Goal: Find specific page/section: Find specific page/section

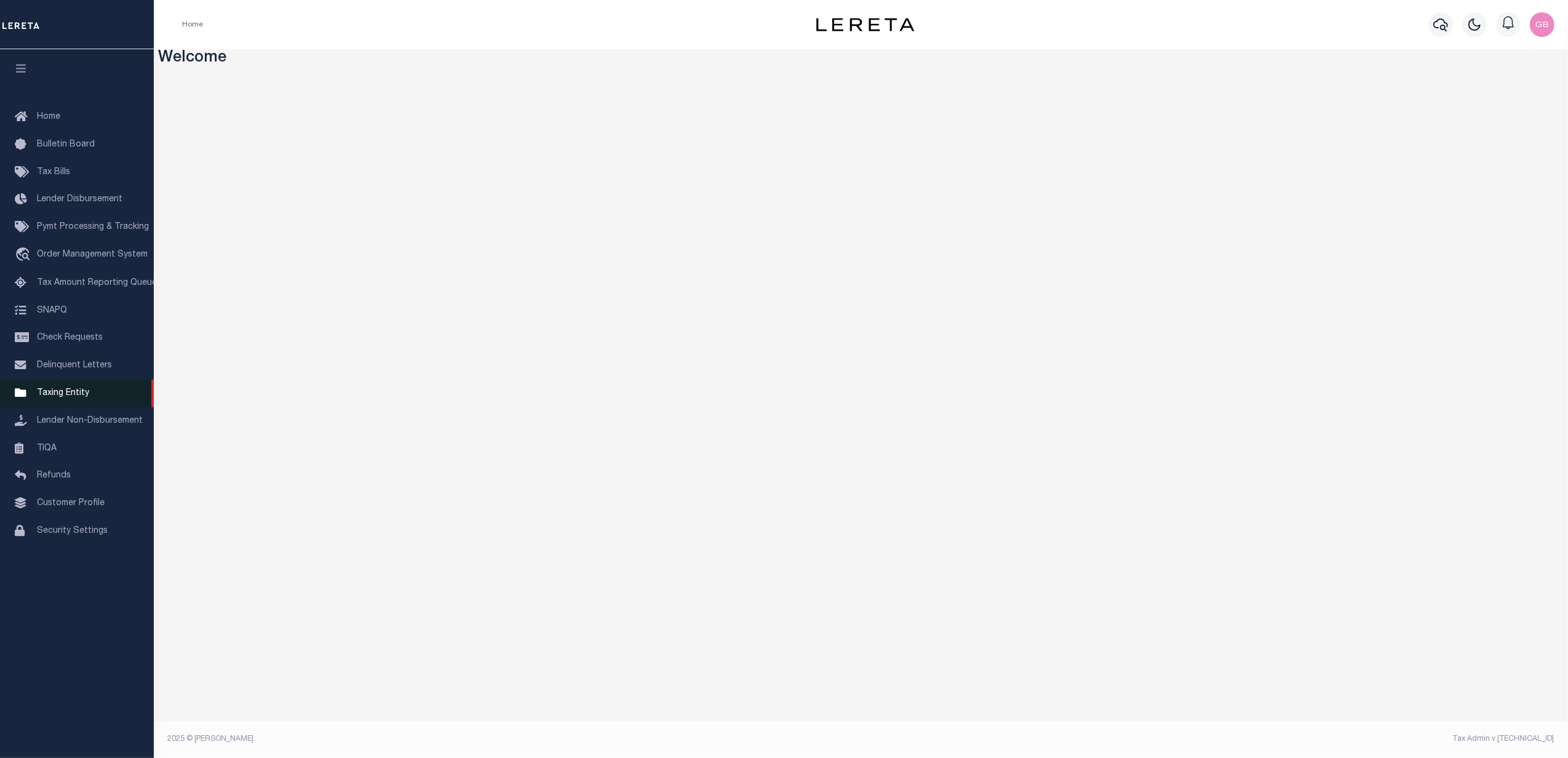
click at [75, 398] on span "Taxing Entity" at bounding box center [62, 393] width 52 height 9
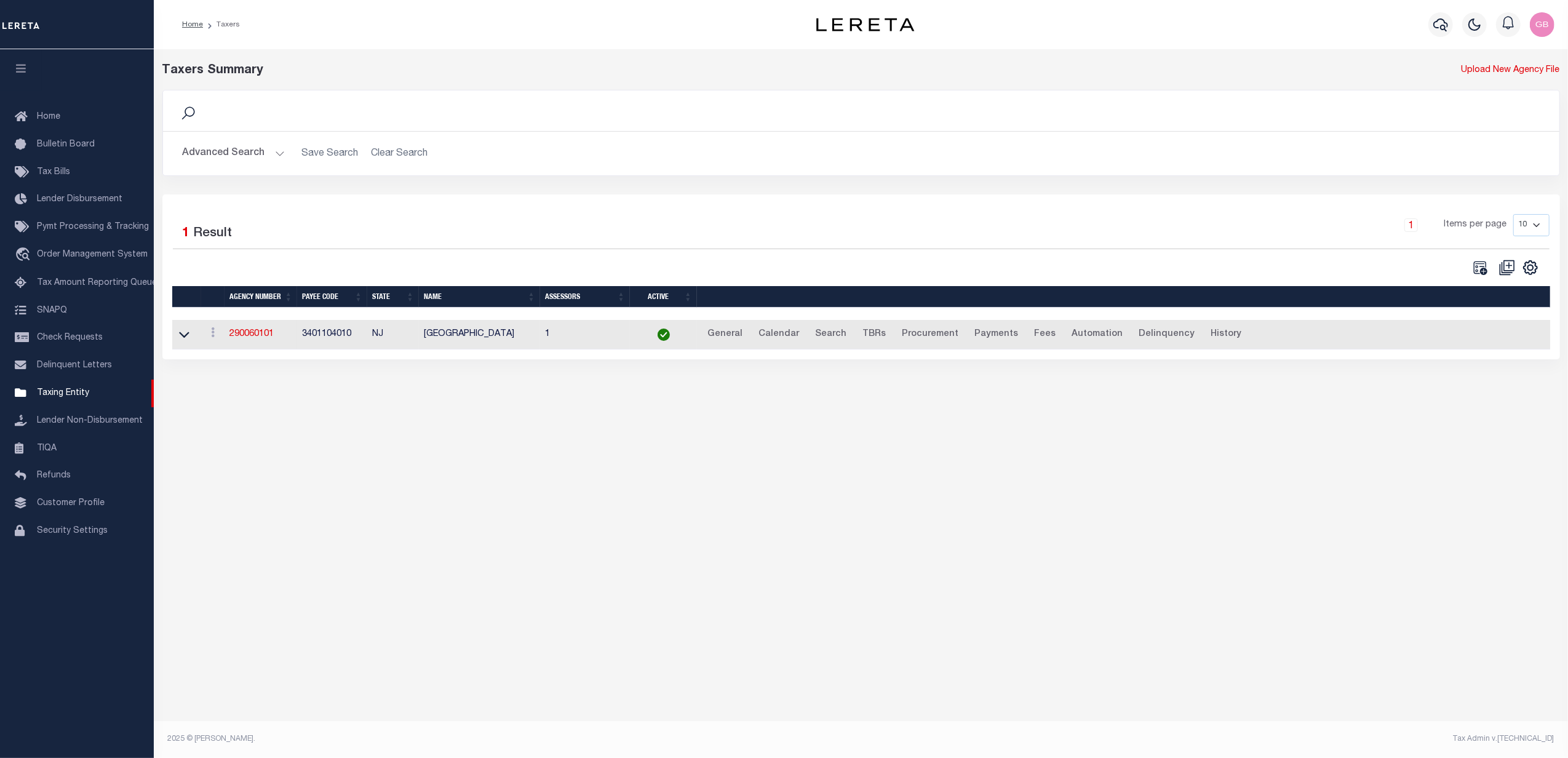
click at [250, 153] on button "Advanced Search" at bounding box center [233, 153] width 102 height 24
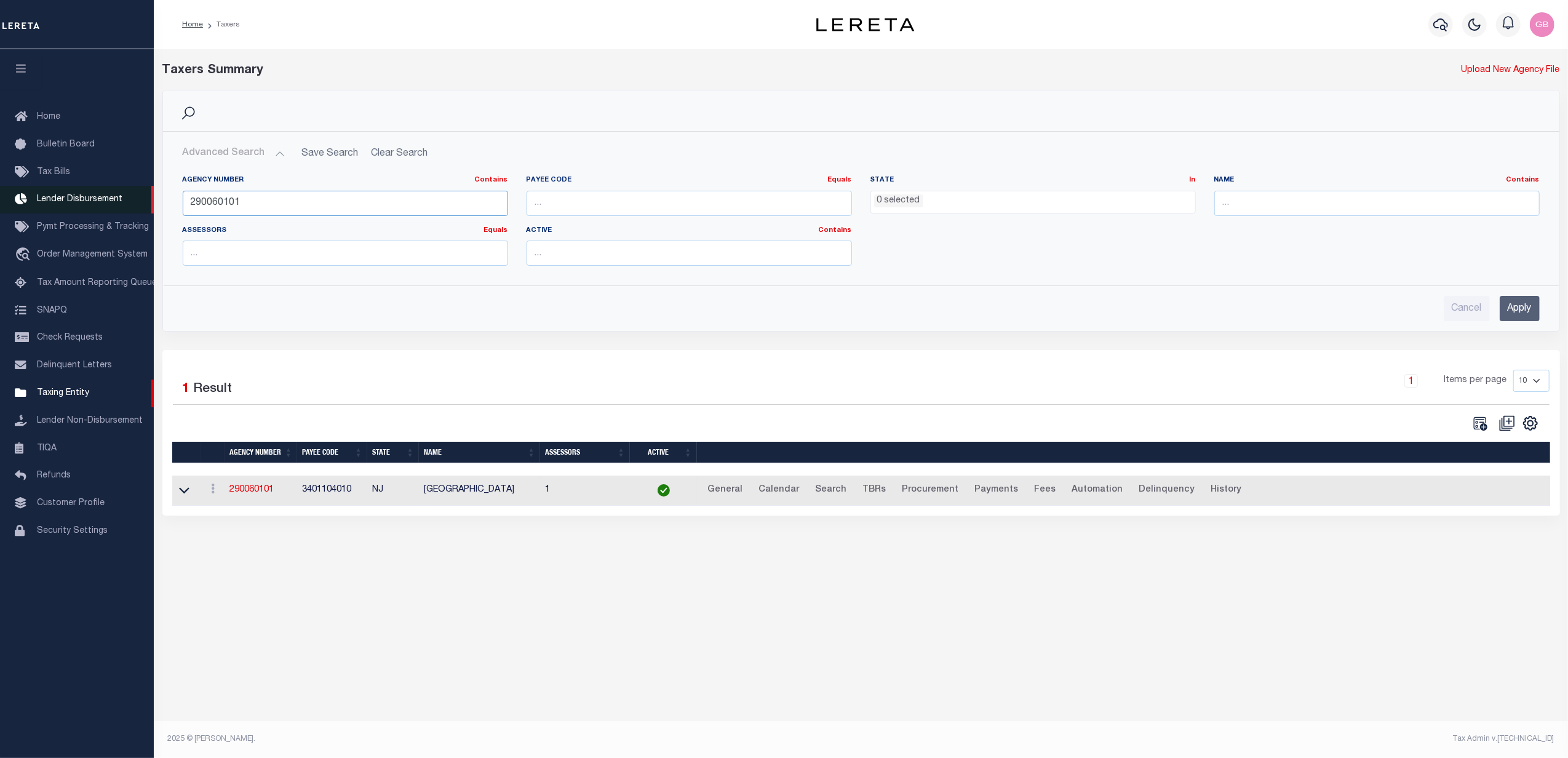
drag, startPoint x: 273, startPoint y: 204, endPoint x: 133, endPoint y: 200, distance: 140.1
click at [133, 200] on div "Home Taxers Profile" at bounding box center [784, 365] width 1568 height 732
type input "420720000"
click at [1522, 320] on input "Apply" at bounding box center [1520, 308] width 40 height 25
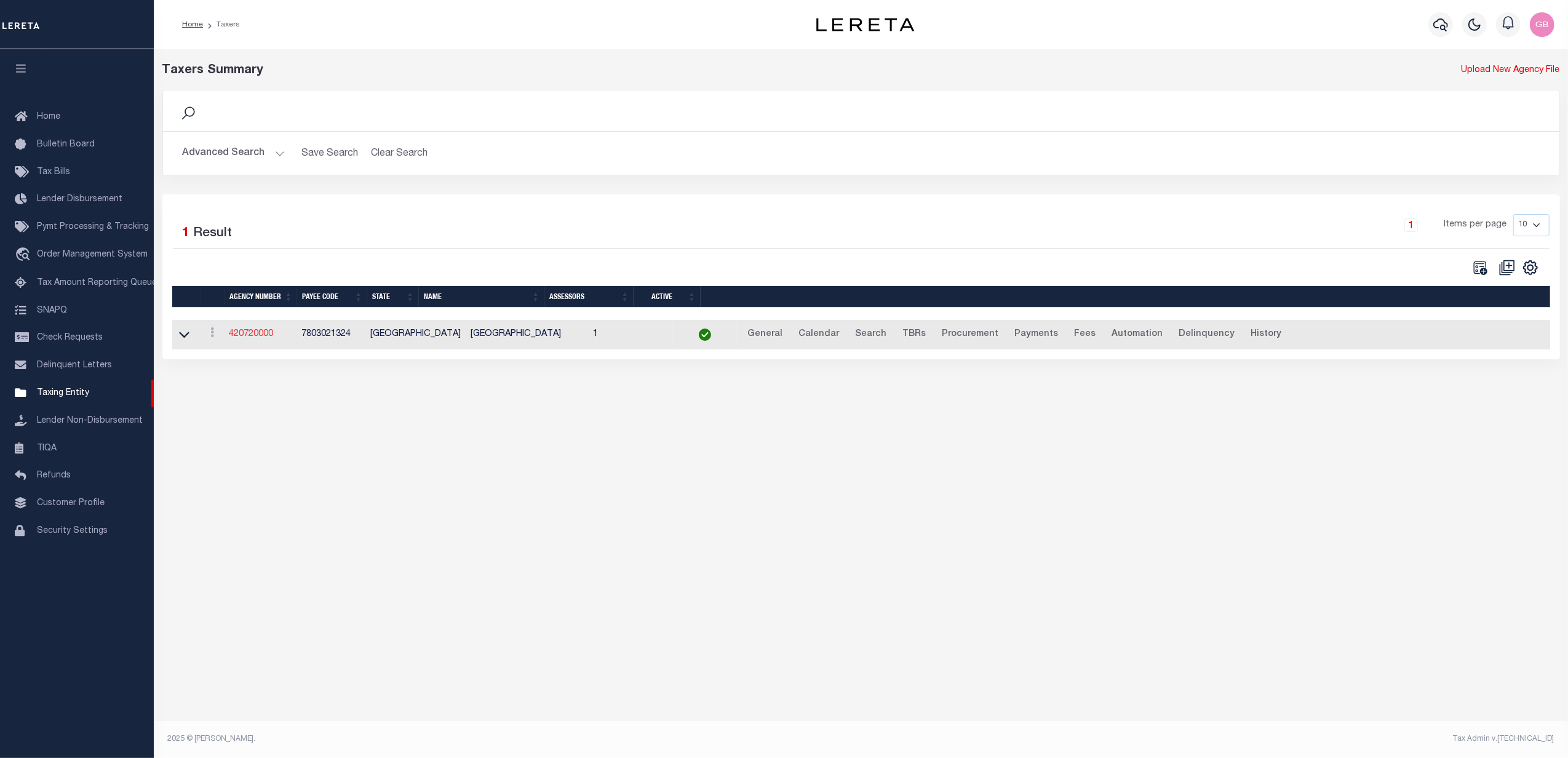
click at [255, 336] on link "420720000" at bounding box center [251, 334] width 44 height 9
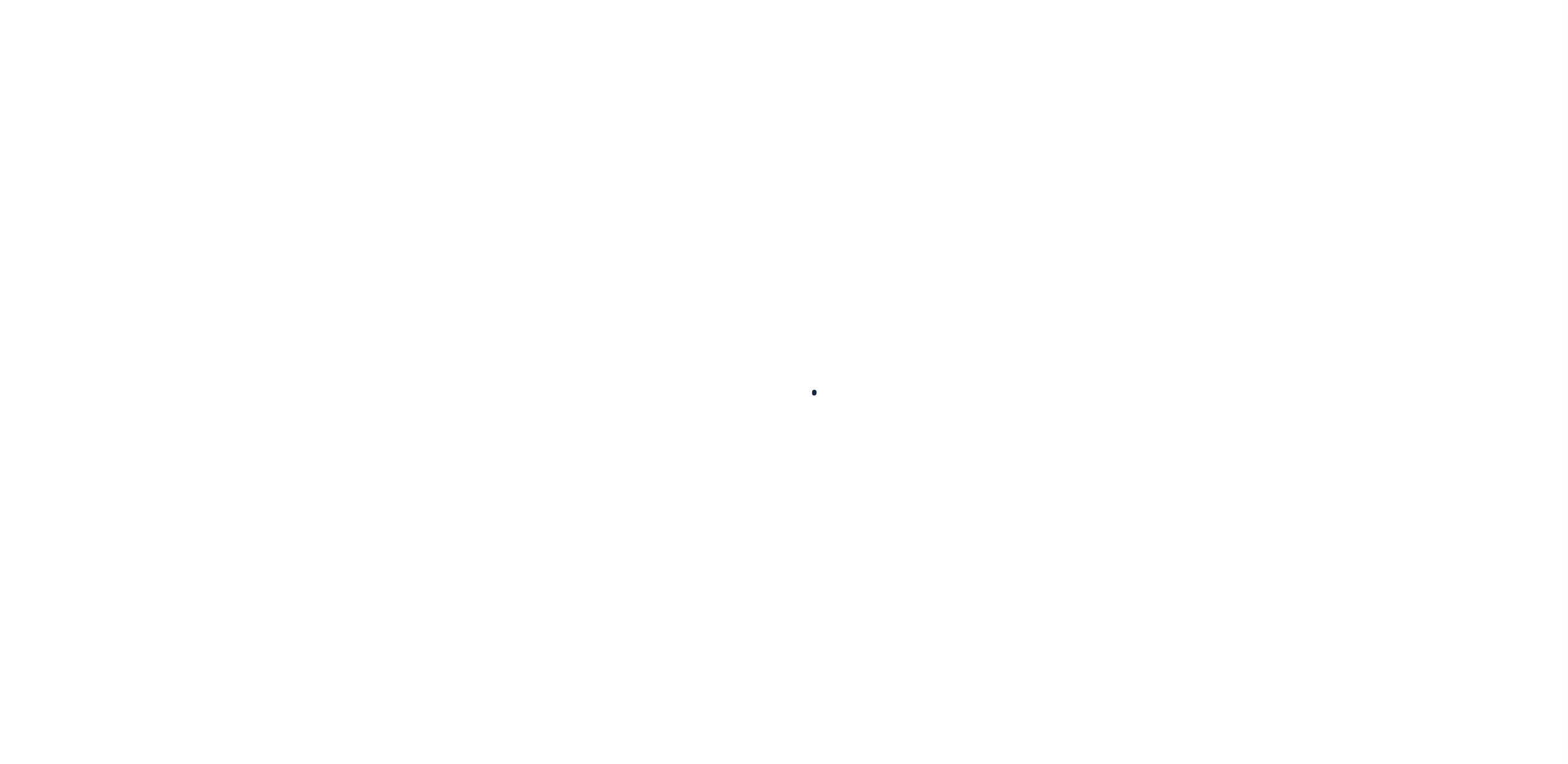
select select
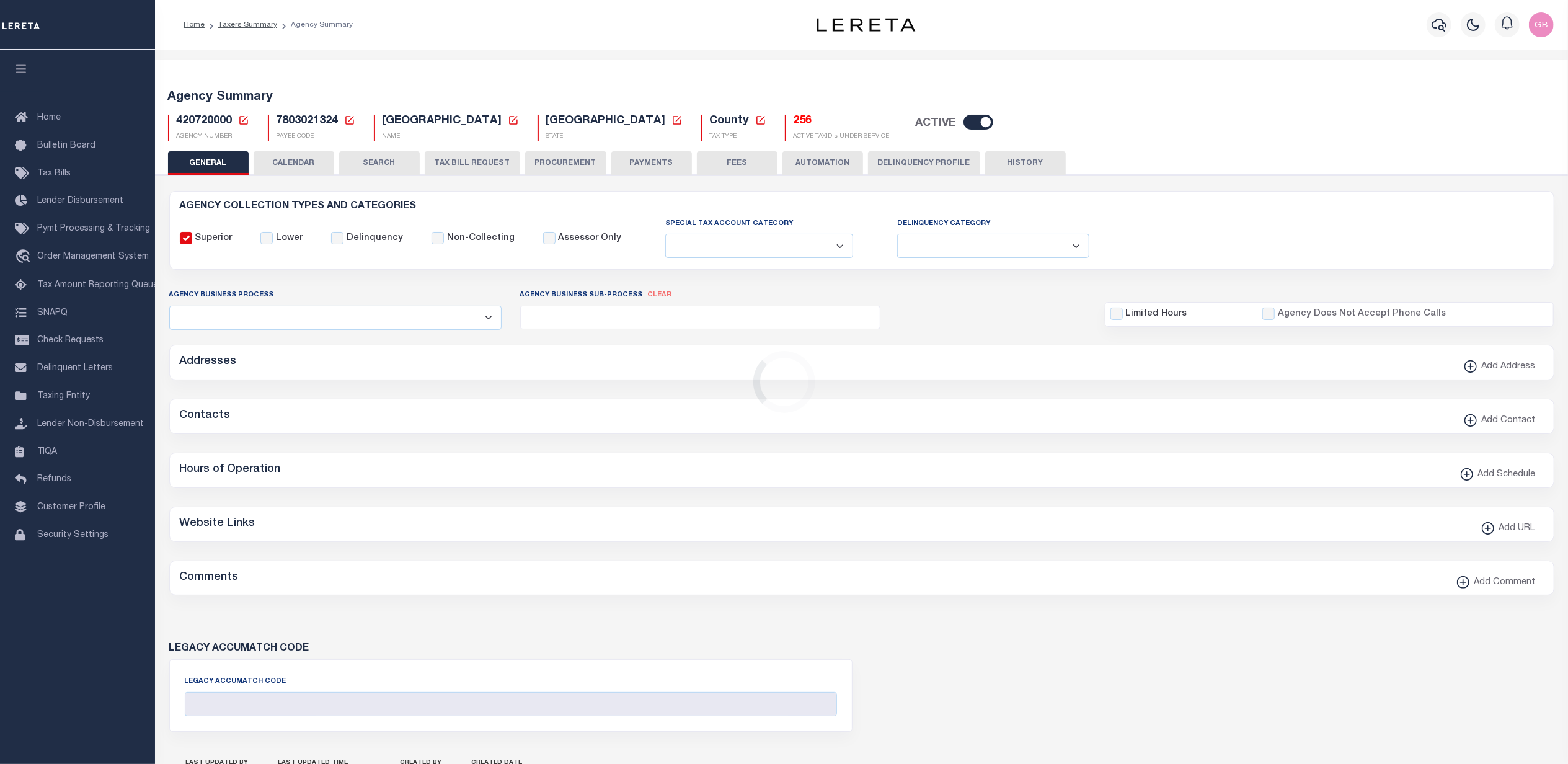
checkbox input "false"
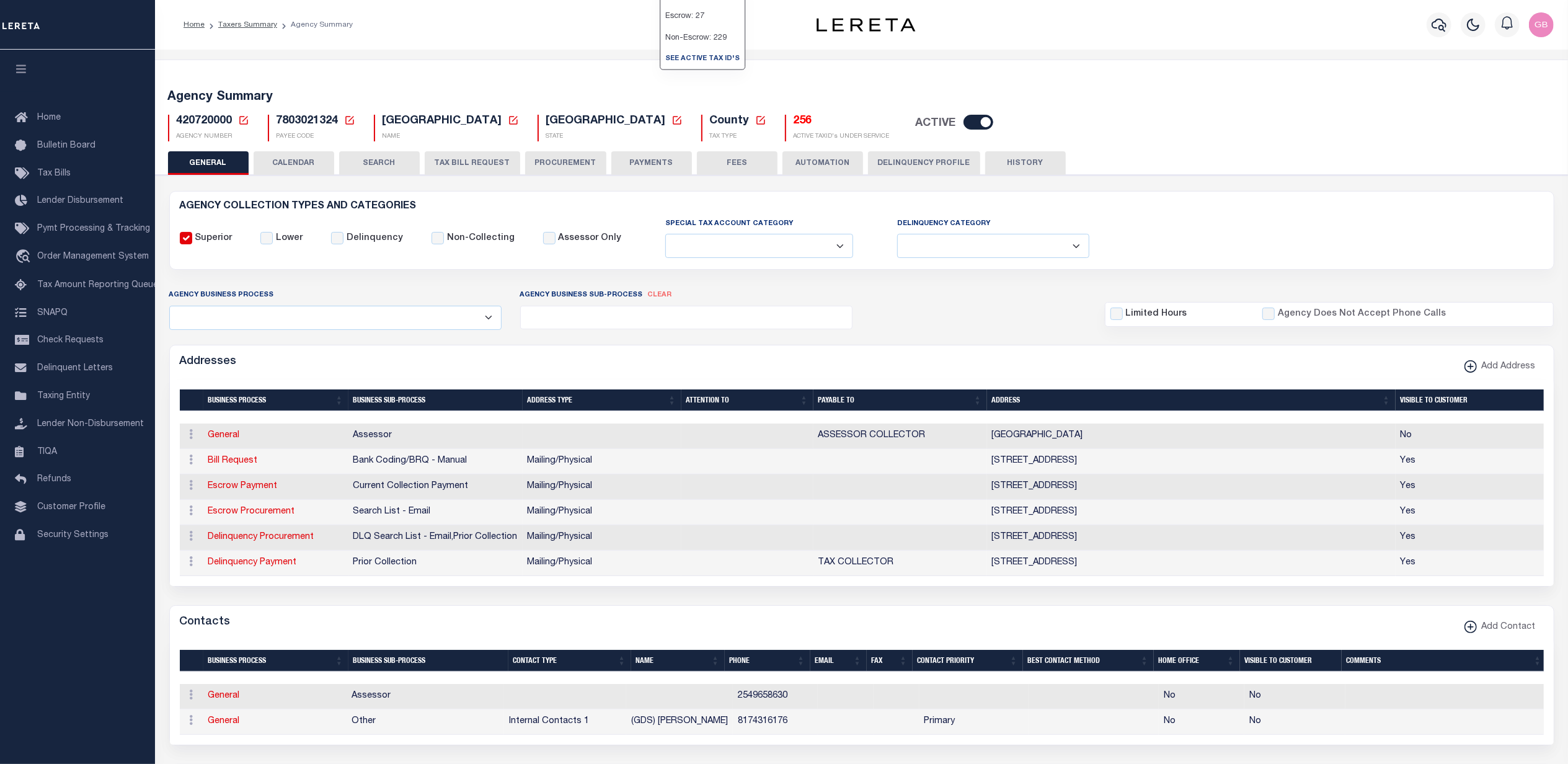
click at [793, 119] on h5 "256" at bounding box center [841, 121] width 96 height 13
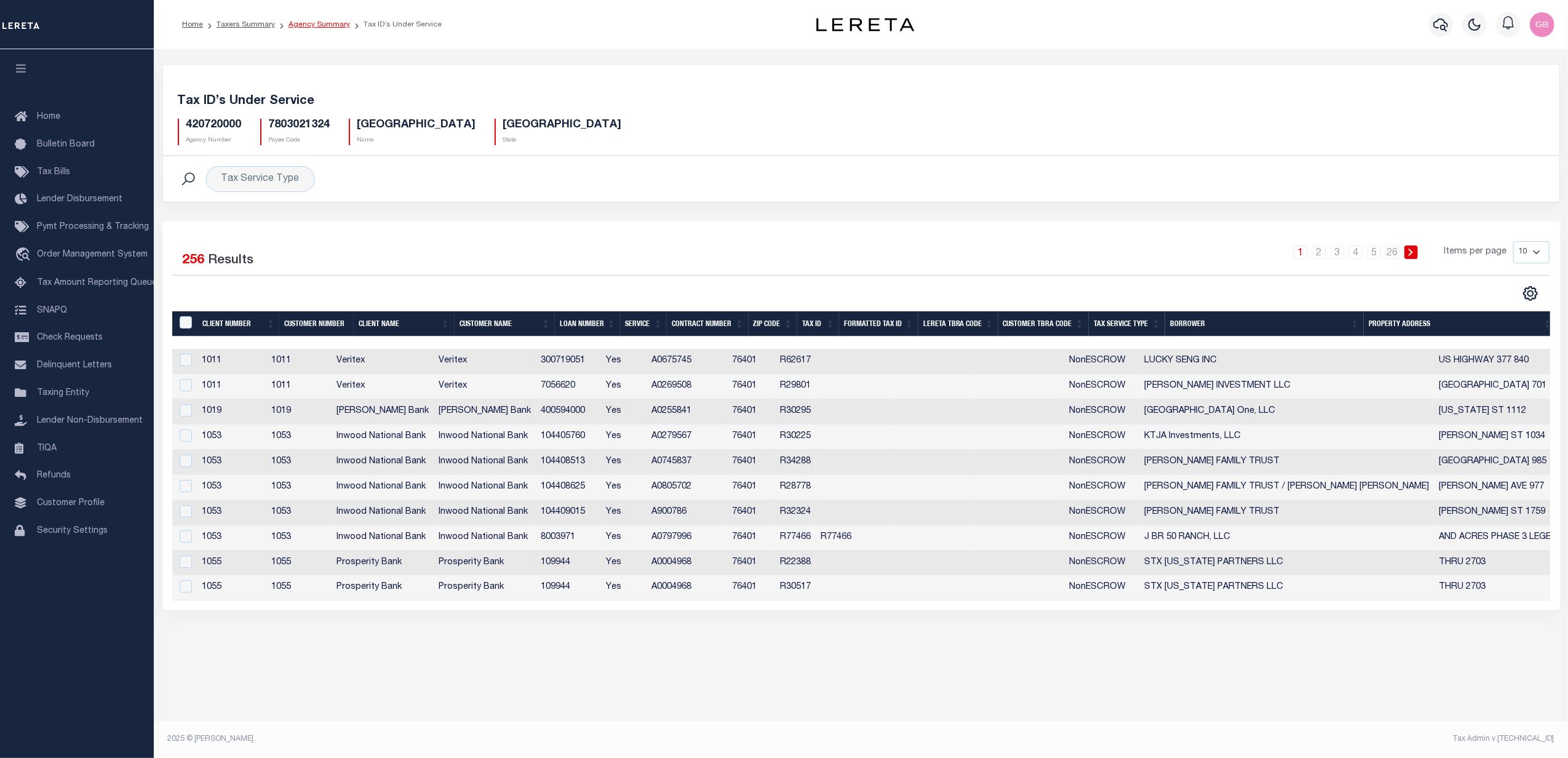
click at [335, 26] on link "Agency Summary" at bounding box center [319, 25] width 62 height 7
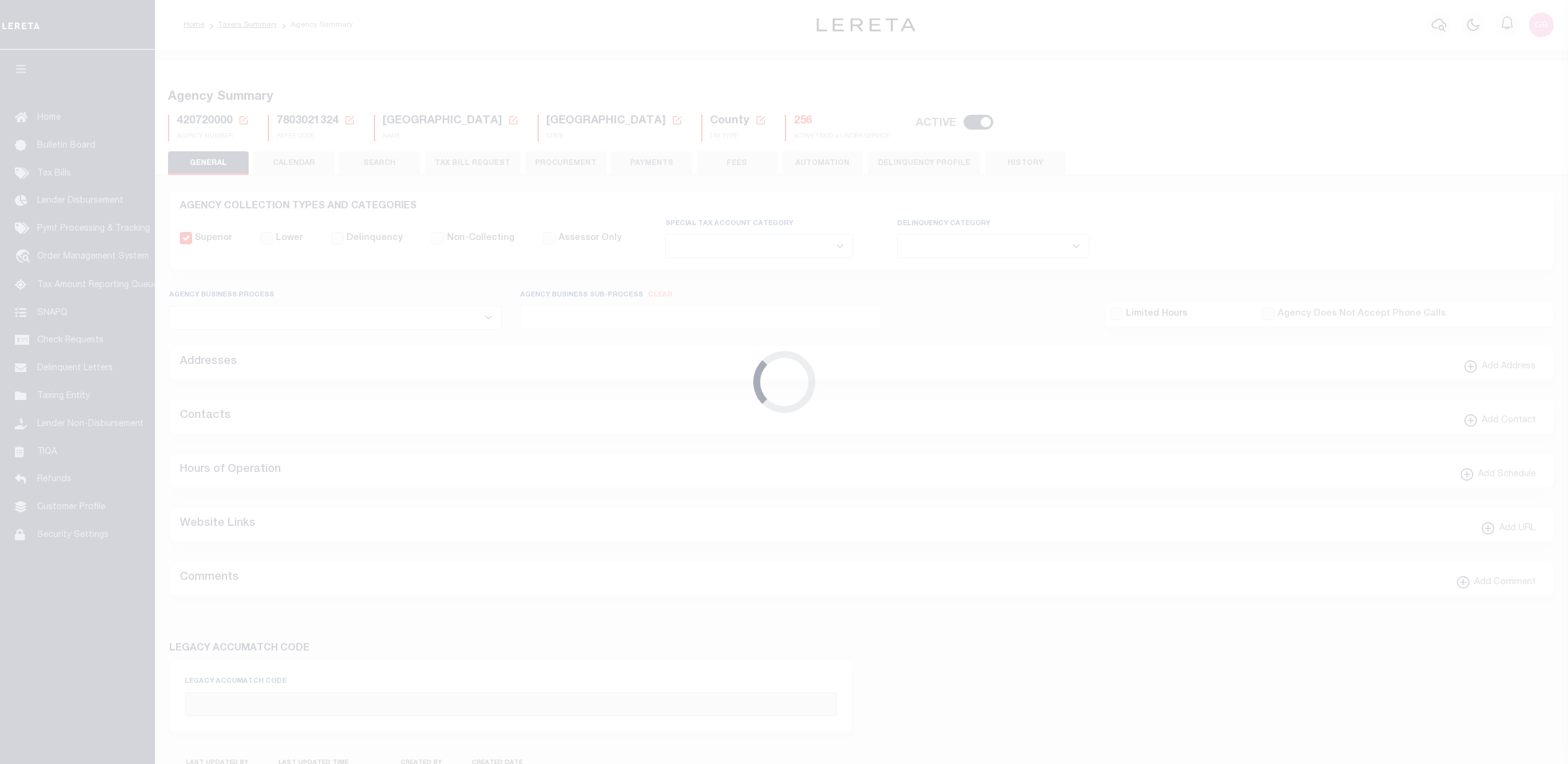
select select
